Goal: Information Seeking & Learning: Learn about a topic

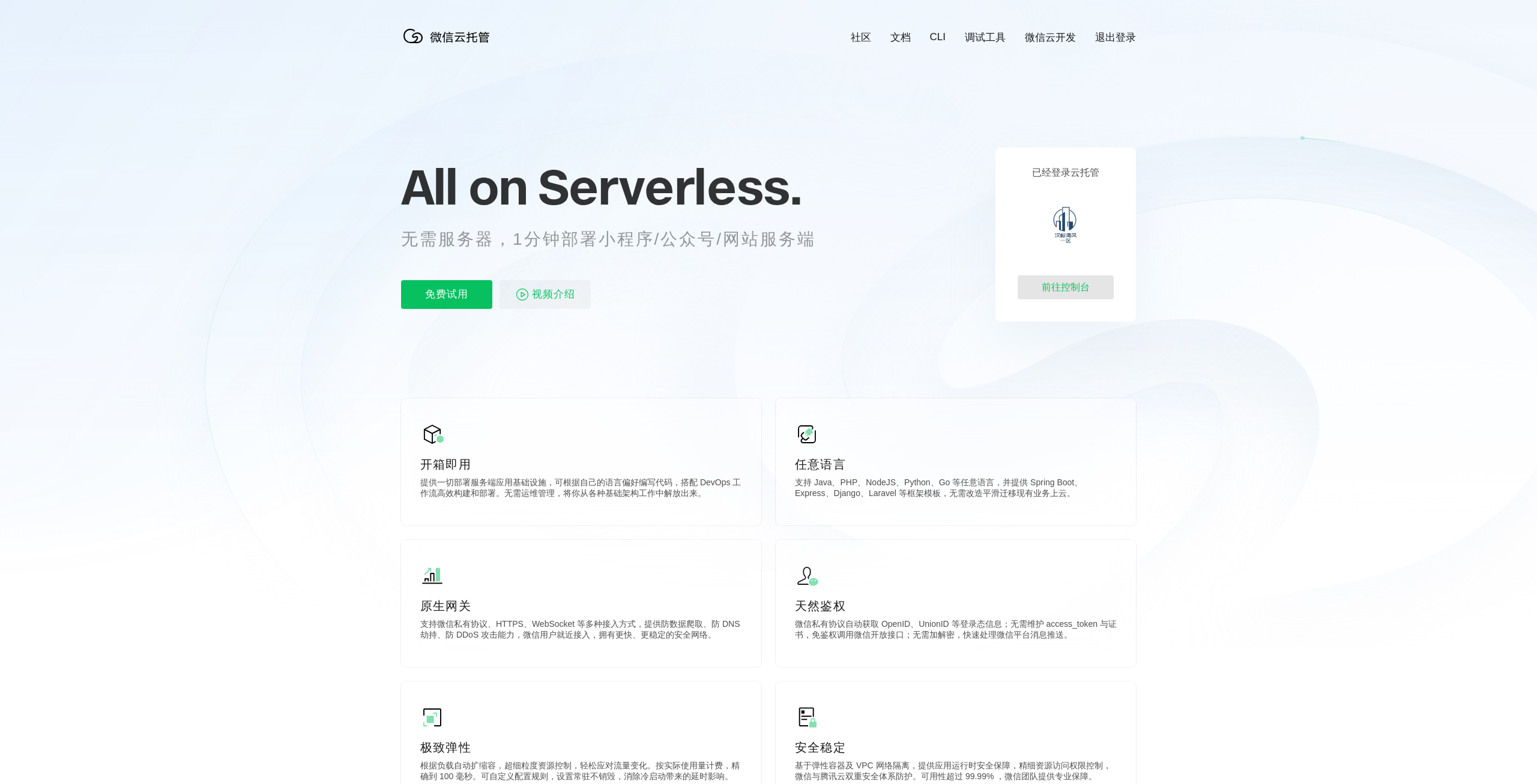
click at [1071, 289] on div "前往控制台" at bounding box center [1065, 287] width 96 height 24
click at [449, 301] on p "免费试用" at bounding box center [446, 294] width 91 height 29
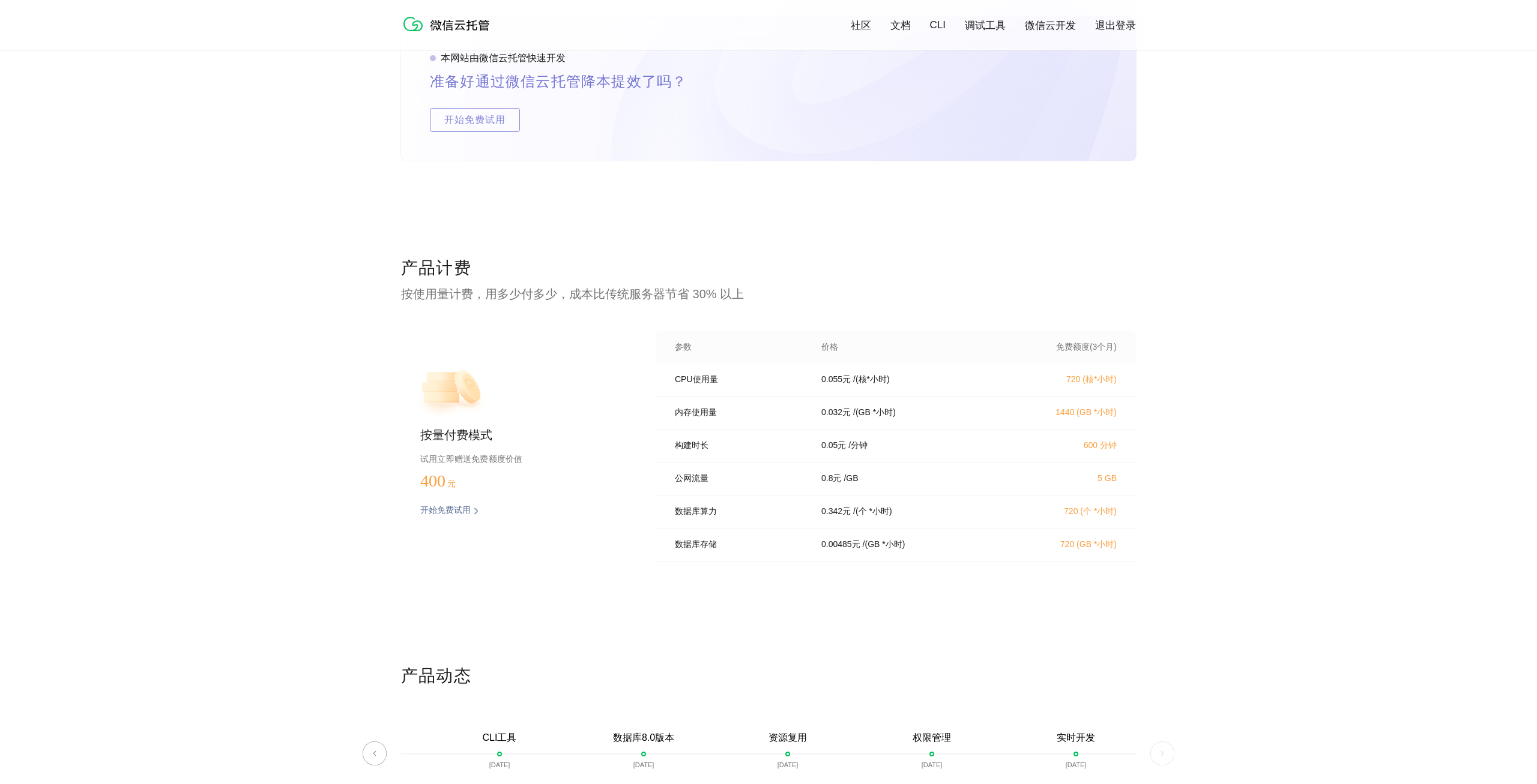
scroll to position [2232, 0]
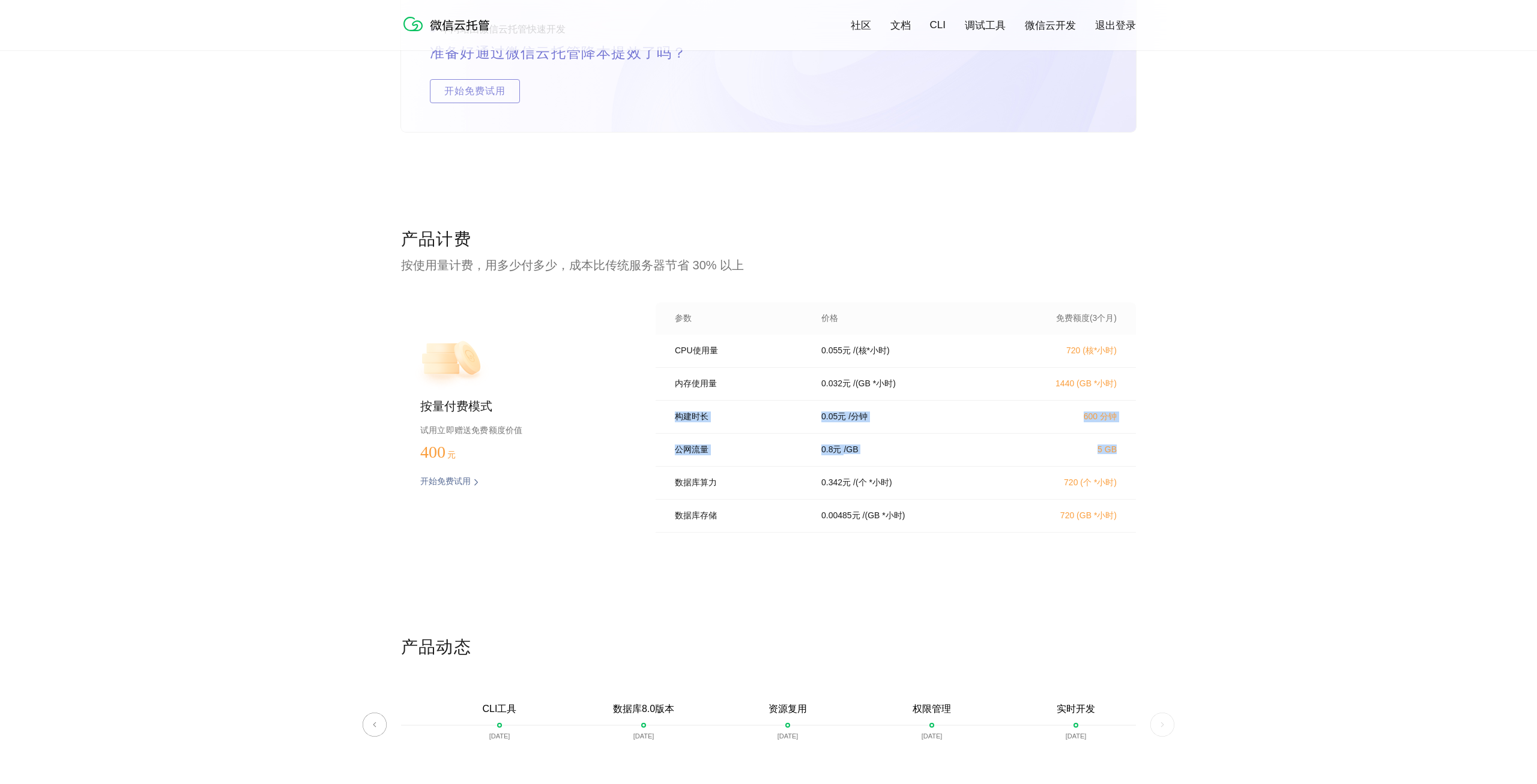
drag, startPoint x: 1244, startPoint y: 444, endPoint x: 1186, endPoint y: 384, distance: 83.5
click at [1186, 384] on div "产品计费 按使用量计费，用多少付多少，成本比传统服务器节省 30% 以上 按量付费模式 试用立即赠送免费额度价值 400 元 开始免费试用 预估费用 参数 价…" at bounding box center [768, 432] width 1537 height 408
click at [1266, 414] on div "产品计费 按使用量计费，用多少付多少，成本比传统服务器节省 30% 以上 按量付费模式 试用立即赠送免费额度价值 400 元 开始免费试用 预估费用 参数 价…" at bounding box center [768, 432] width 1537 height 408
drag, startPoint x: 673, startPoint y: 360, endPoint x: 778, endPoint y: 346, distance: 105.9
click at [778, 346] on div "CPU使用量 0.055 元 / (核*小时) 720 (核*小时)" at bounding box center [895, 351] width 480 height 33
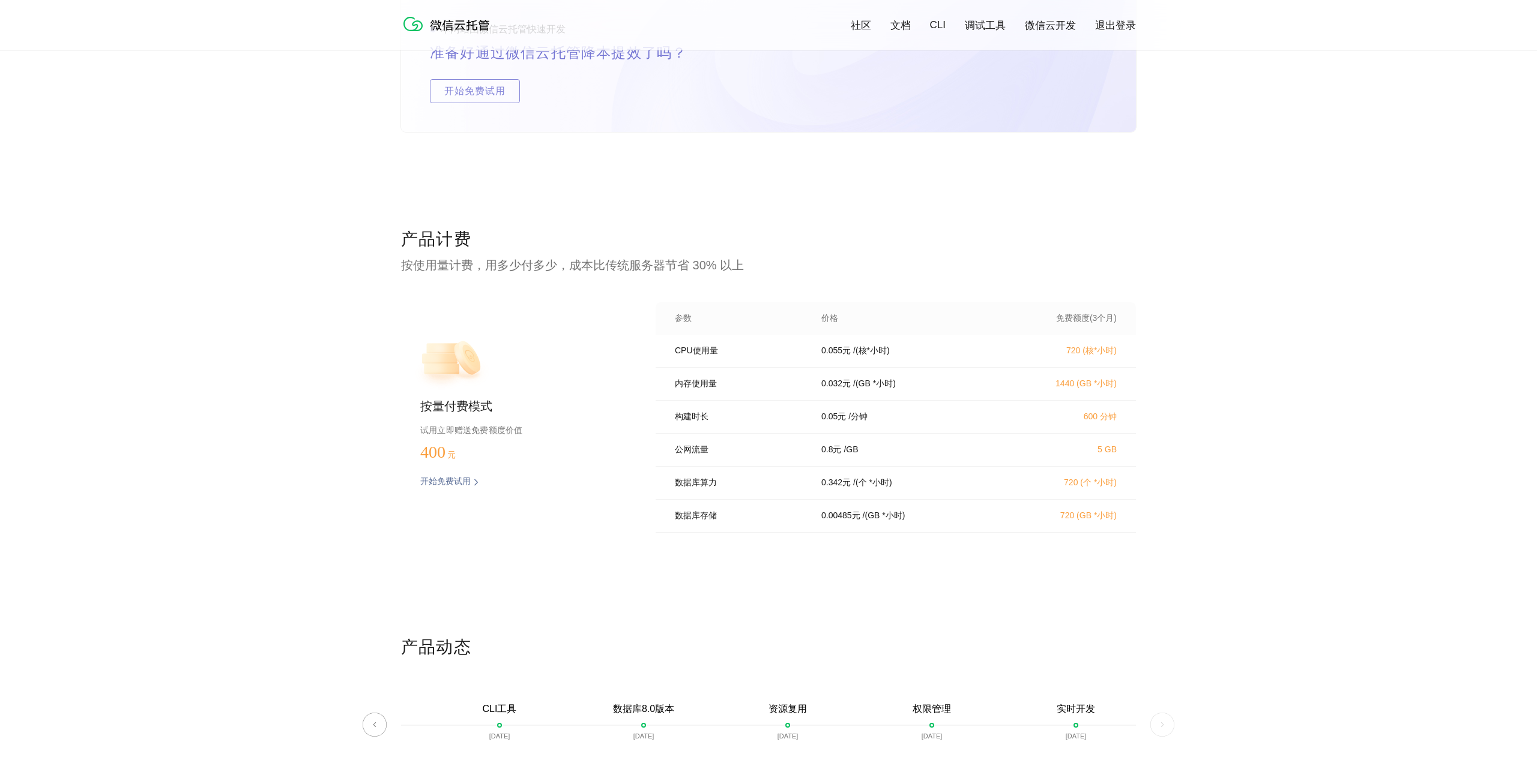
click at [809, 379] on div "内存使用量 0.032 元 / (GB *小时) 1440 (GB *小时)" at bounding box center [895, 384] width 480 height 33
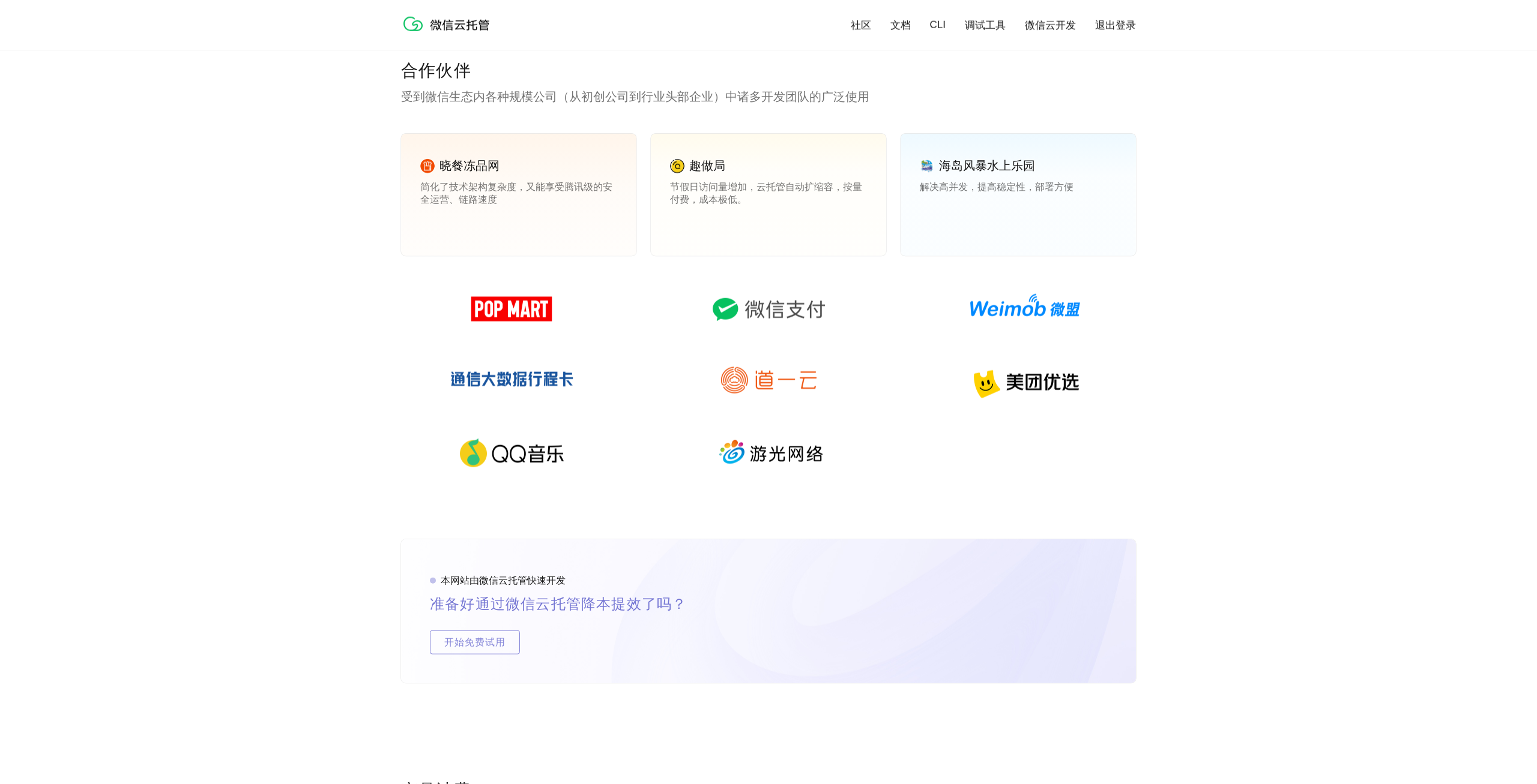
scroll to position [1474, 0]
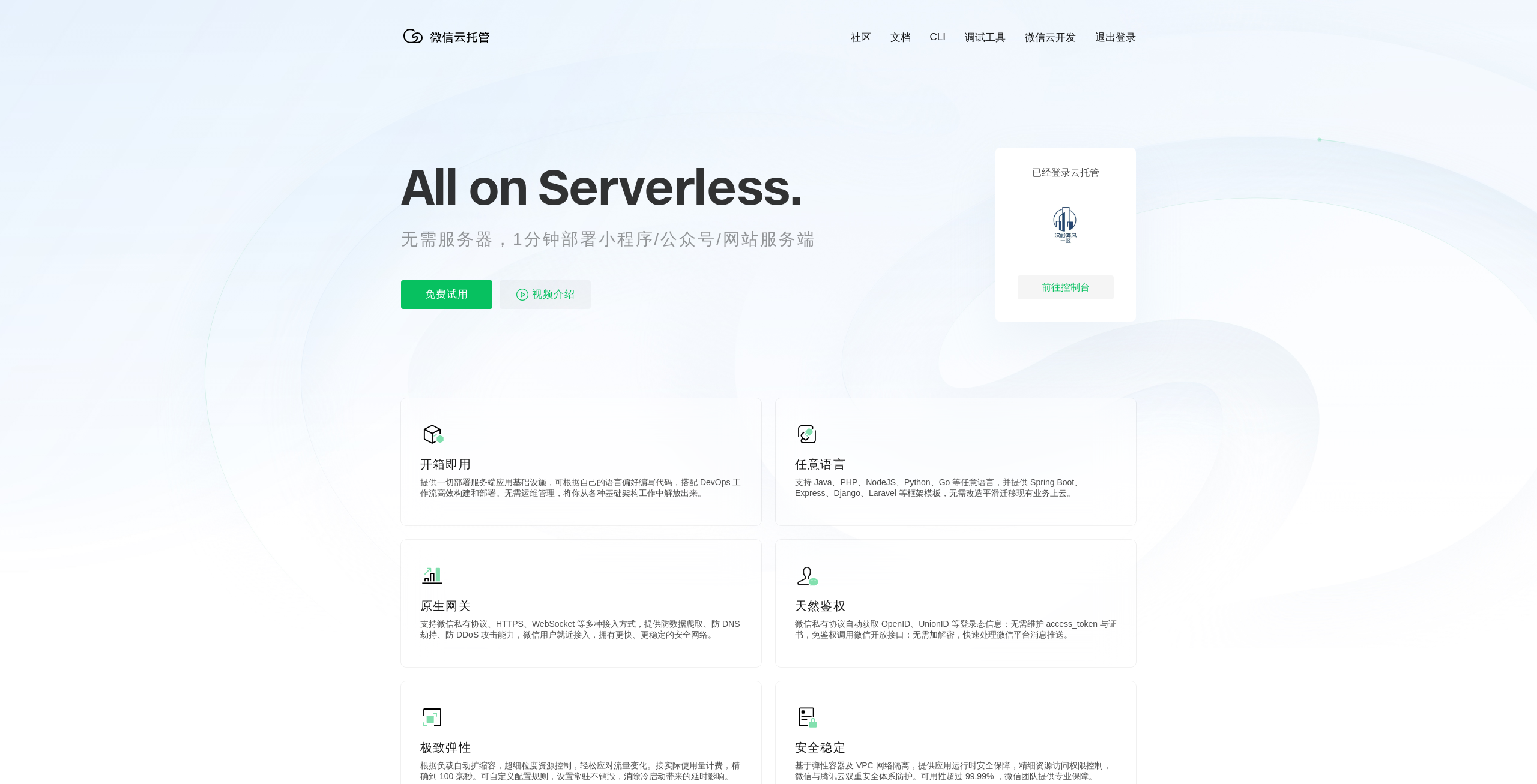
click at [1050, 289] on div "前往控制台" at bounding box center [1065, 287] width 96 height 24
